Goal: Task Accomplishment & Management: Manage account settings

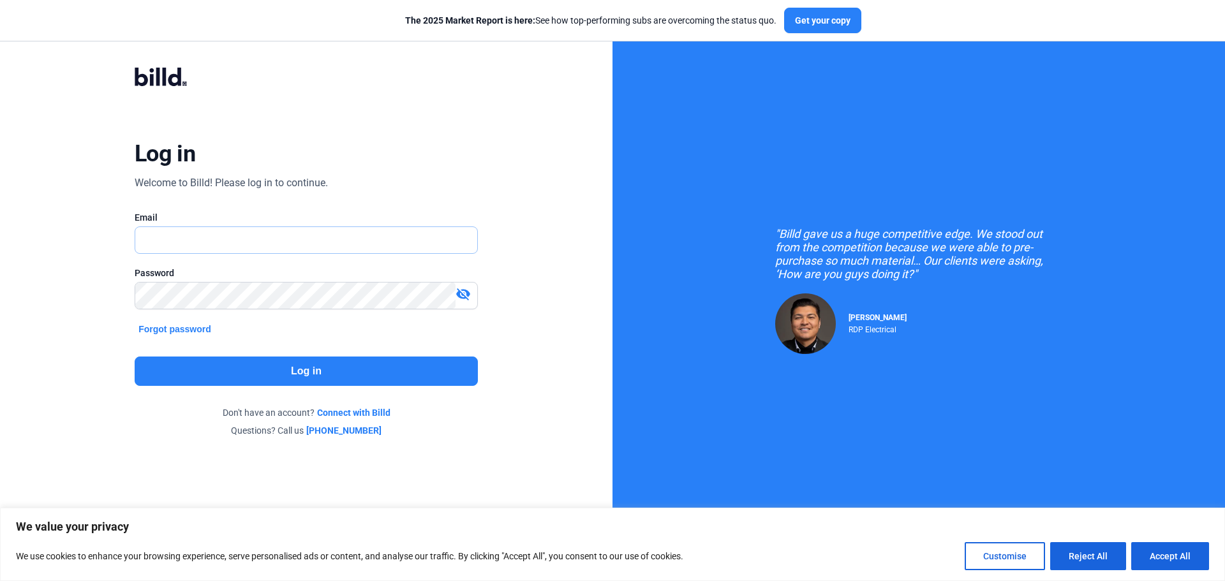
type input "[PERSON_NAME][EMAIL_ADDRESS][DOMAIN_NAME]"
click at [298, 382] on button "Log in" at bounding box center [306, 371] width 343 height 29
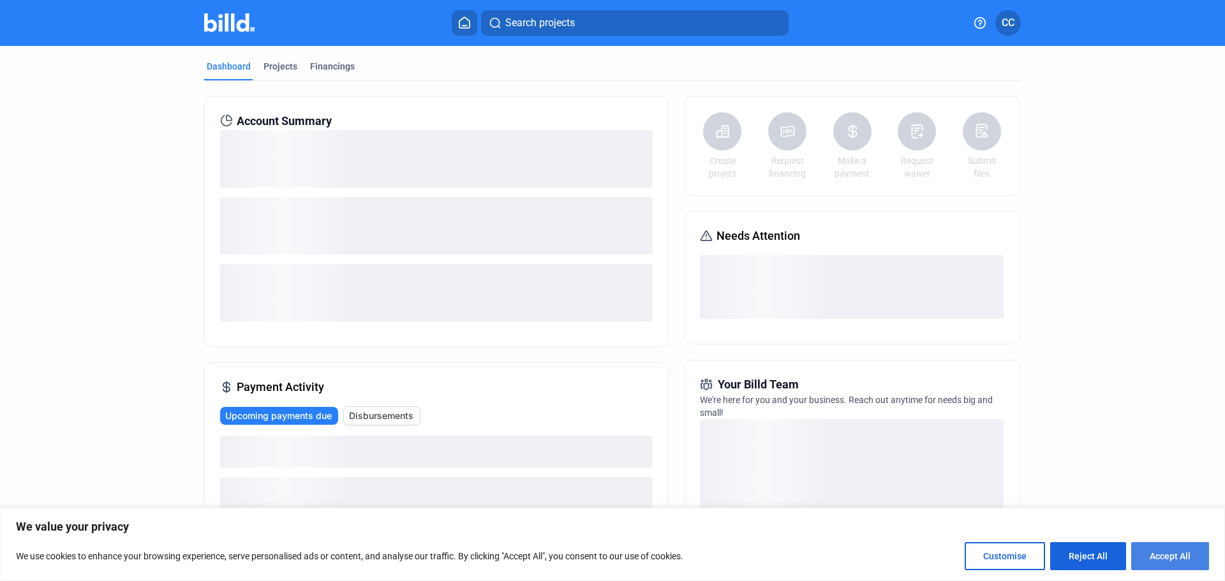
click at [1172, 554] on button "Accept All" at bounding box center [1170, 556] width 78 height 28
checkbox input "true"
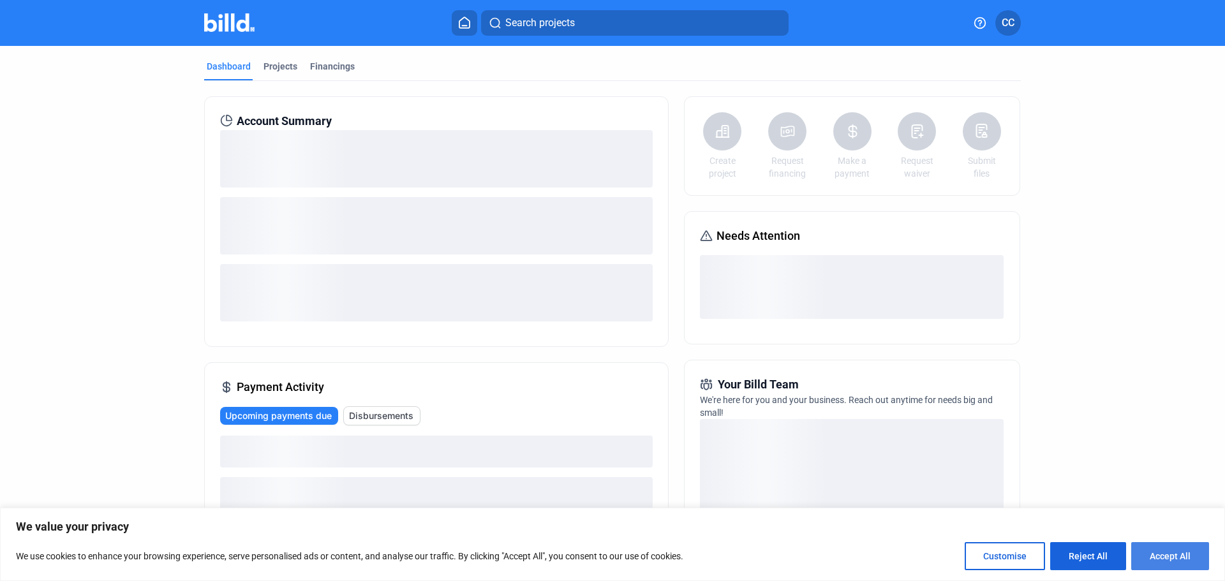
checkbox input "true"
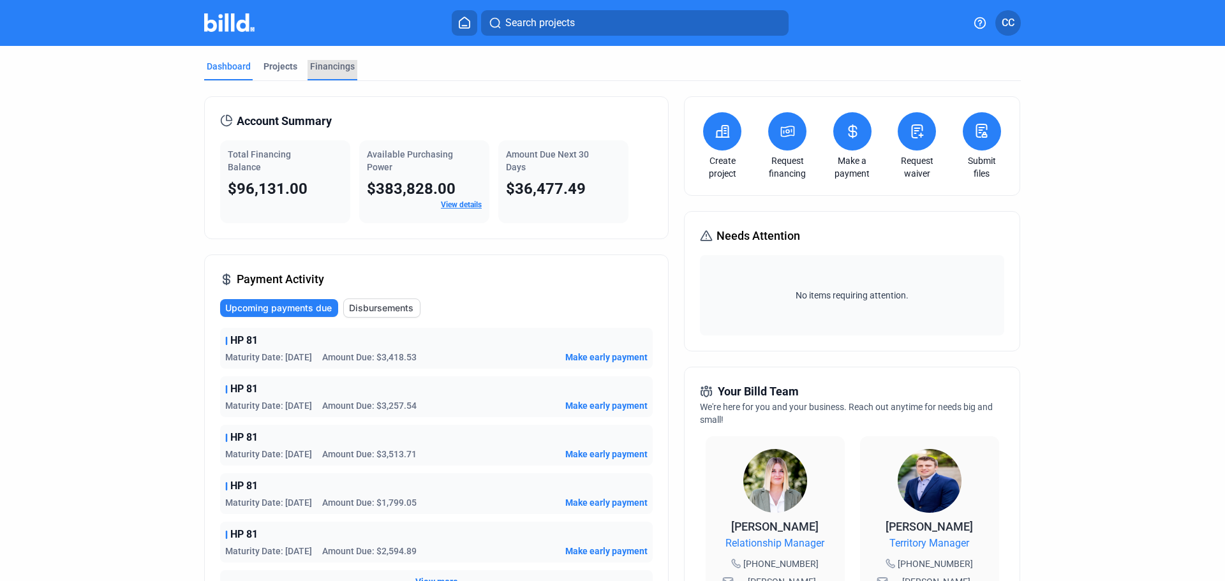
click at [326, 67] on div "Financings" at bounding box center [332, 66] width 45 height 13
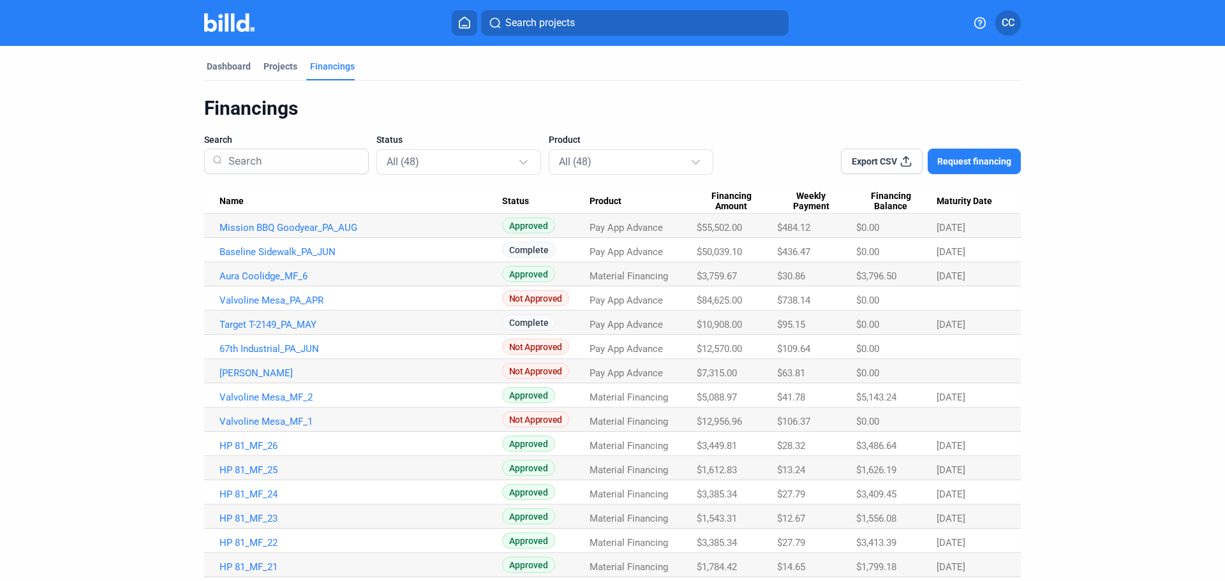
click at [968, 199] on span "Maturity Date" at bounding box center [965, 201] width 56 height 11
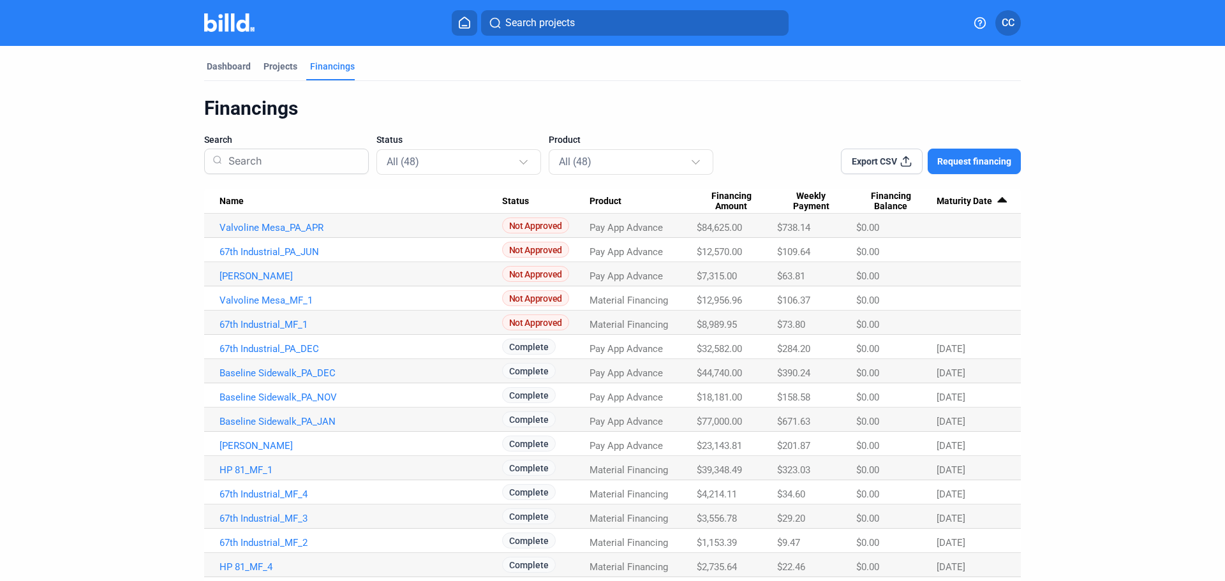
click at [968, 199] on span "Maturity Date" at bounding box center [965, 201] width 56 height 11
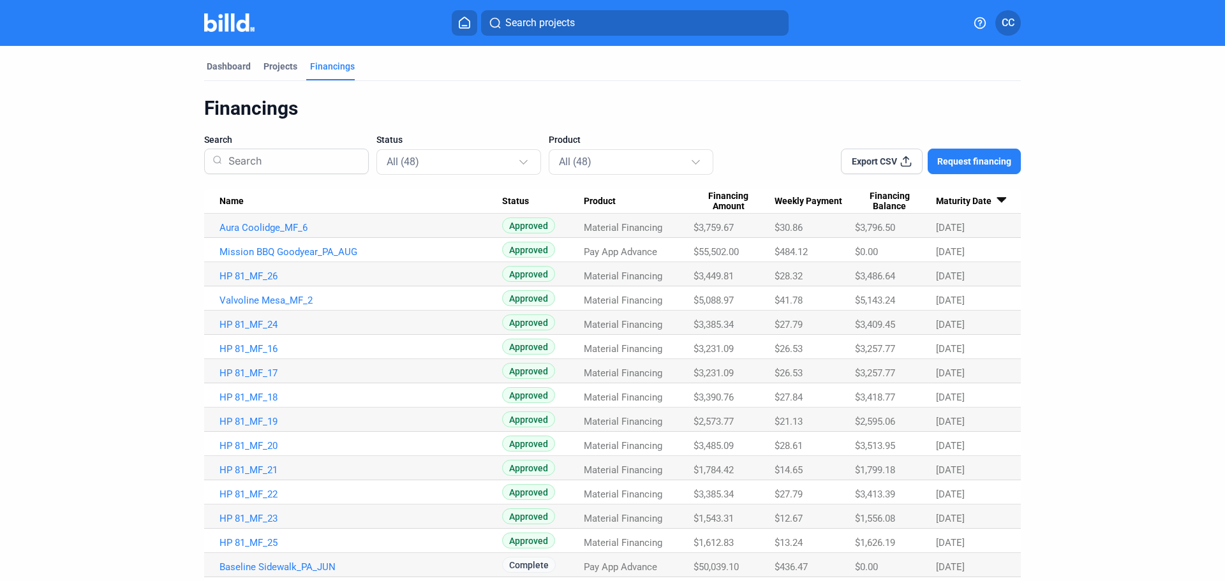
click at [878, 161] on span "Export CSV" at bounding box center [874, 161] width 45 height 13
